Goal: Find specific fact: Find specific fact

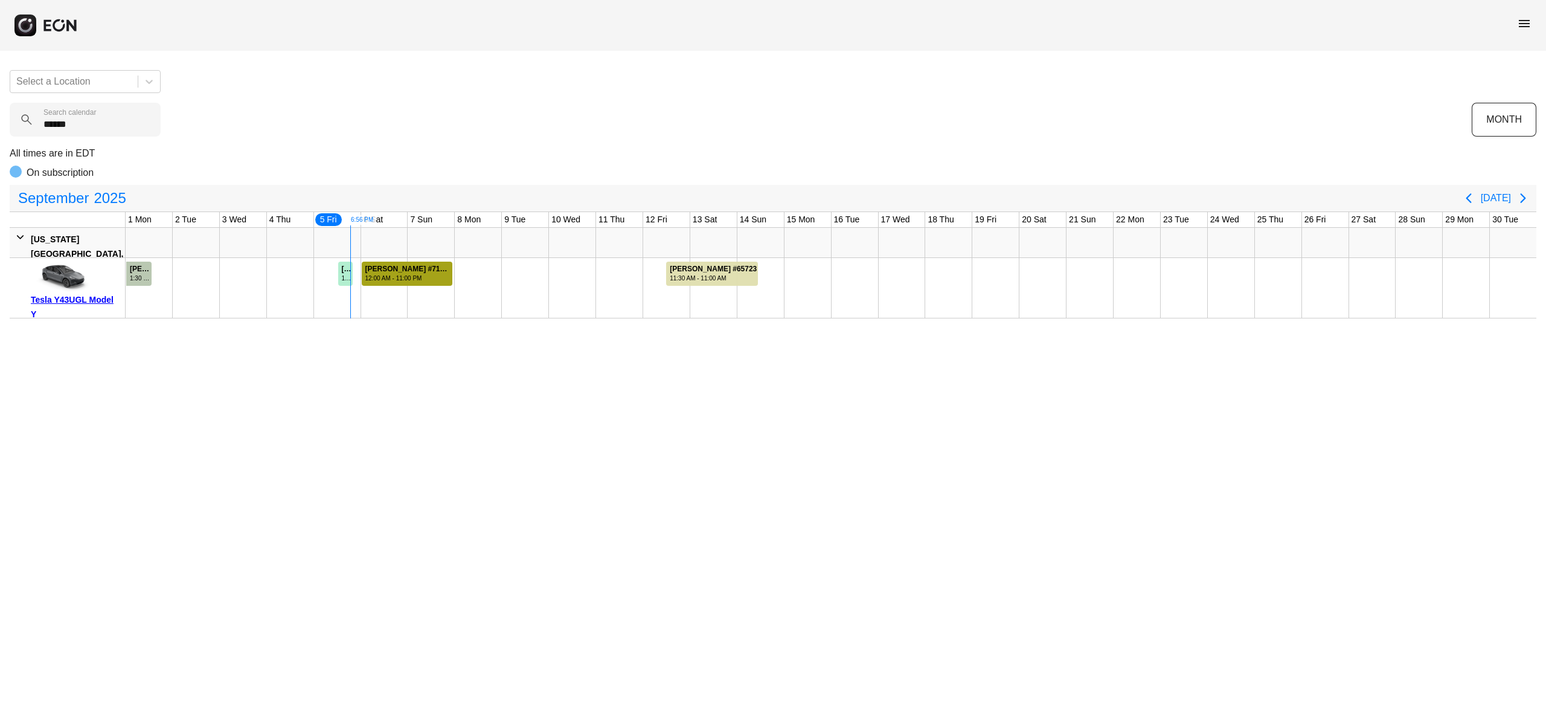
click at [399, 272] on div "[PERSON_NAME] #71515" at bounding box center [408, 269] width 86 height 9
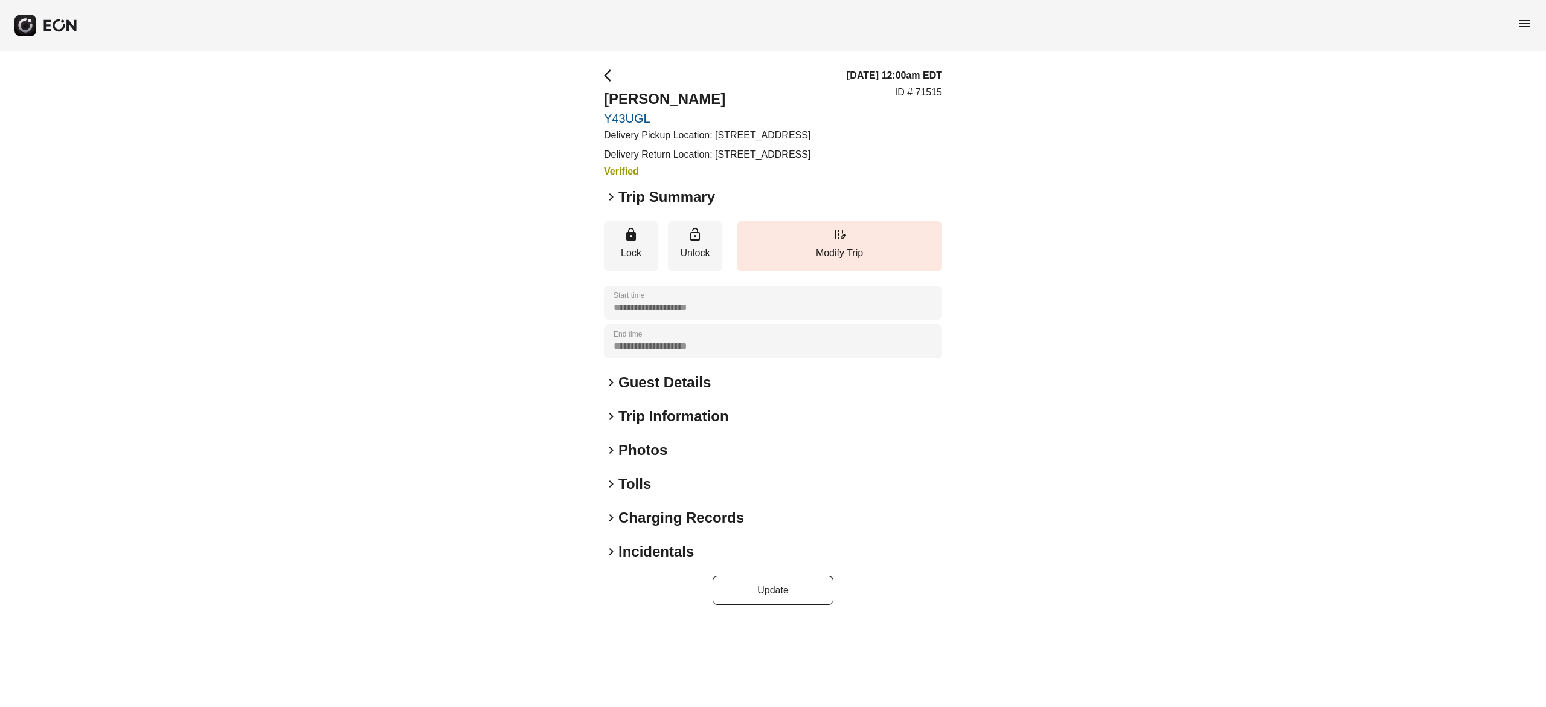
click at [1050, 285] on div "**********" at bounding box center [773, 336] width 1546 height 571
drag, startPoint x: 875, startPoint y: 147, endPoint x: 720, endPoint y: 134, distance: 155.8
click at [720, 134] on div "arrow_back_ios [PERSON_NAME] Y43UGL Delivery Pickup Location: [STREET_ADDRESS] …" at bounding box center [773, 123] width 338 height 111
click at [720, 134] on p "Delivery Pickup Location: [STREET_ADDRESS]" at bounding box center [707, 135] width 207 height 14
drag, startPoint x: 711, startPoint y: 130, endPoint x: 720, endPoint y: 151, distance: 22.4
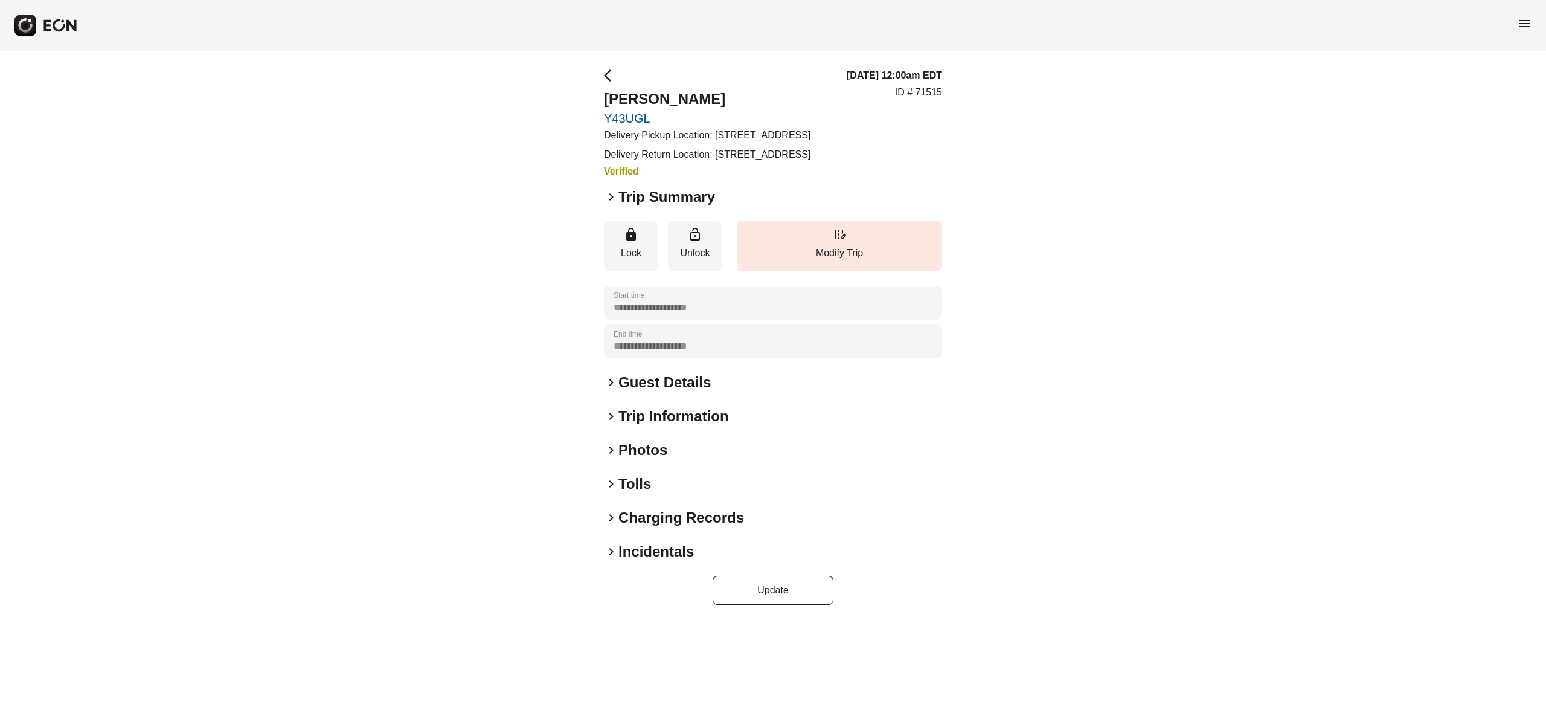
click at [720, 143] on p "Delivery Pickup Location: [STREET_ADDRESS]" at bounding box center [707, 135] width 207 height 14
copy p ": [STREET_ADDRESS]"
click at [655, 98] on h2 "[PERSON_NAME]" at bounding box center [707, 98] width 207 height 19
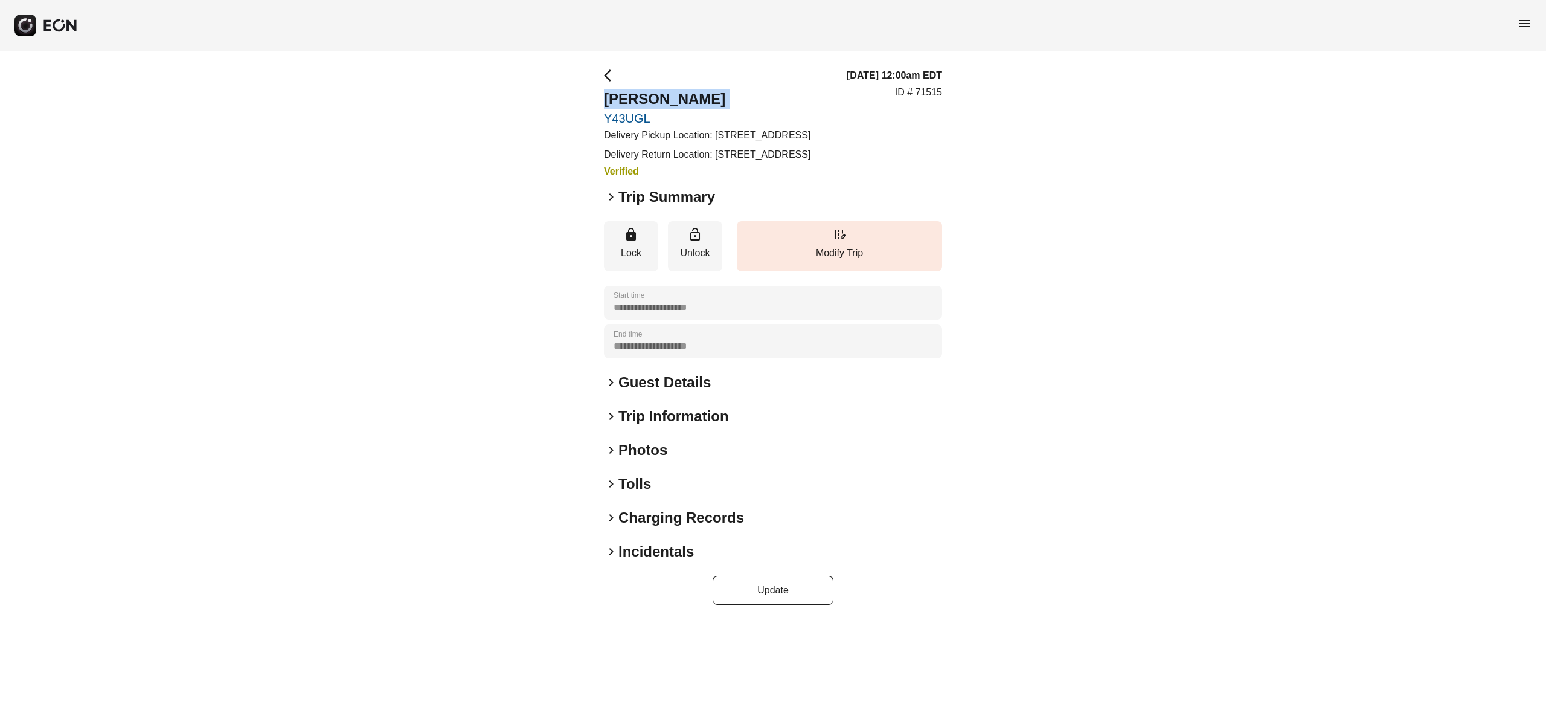
click at [655, 98] on h2 "[PERSON_NAME]" at bounding box center [707, 98] width 207 height 19
copy h2 "[PERSON_NAME]"
click at [663, 392] on h2 "Guest Details" at bounding box center [665, 382] width 92 height 19
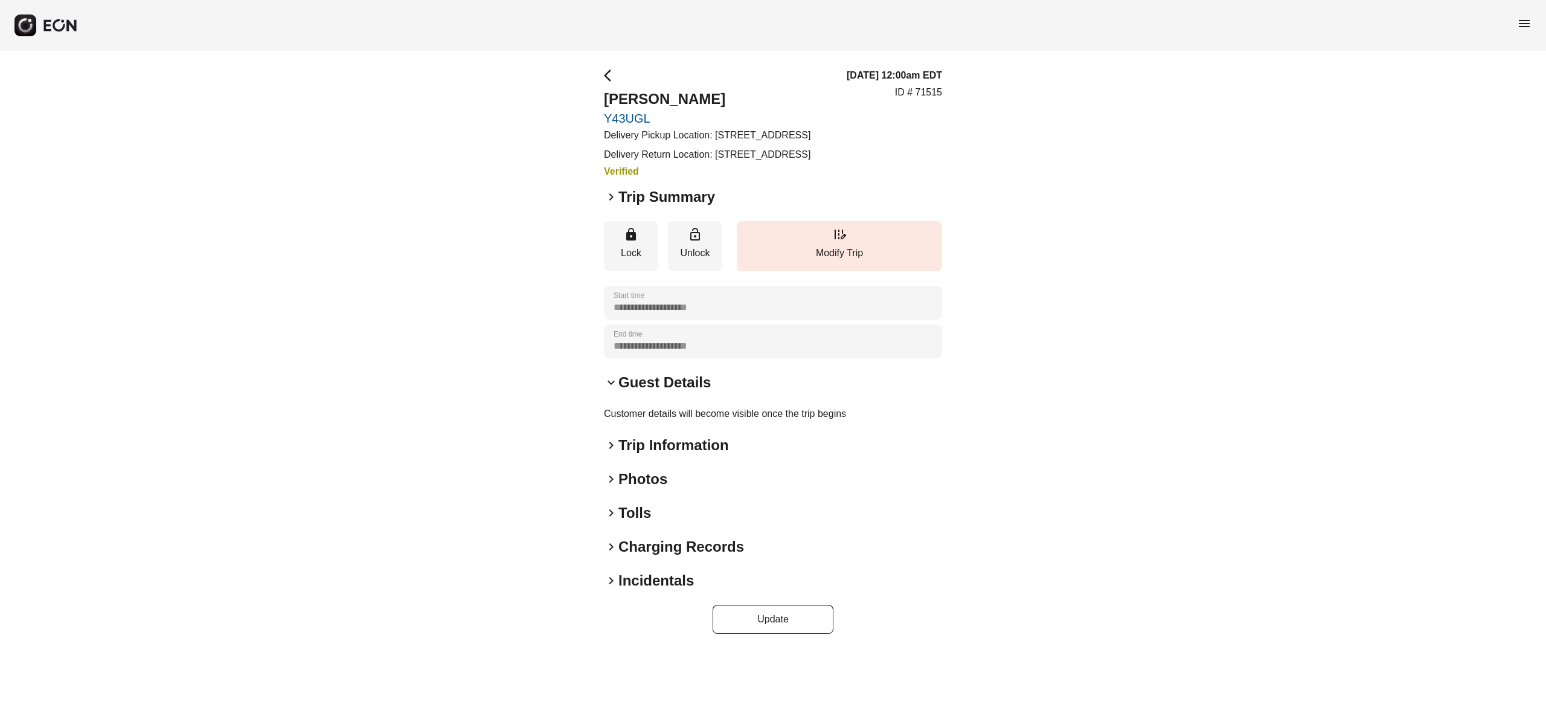
click at [929, 100] on p "ID # 71515" at bounding box center [918, 92] width 47 height 14
copy p "71515"
